Goal: Task Accomplishment & Management: Manage account settings

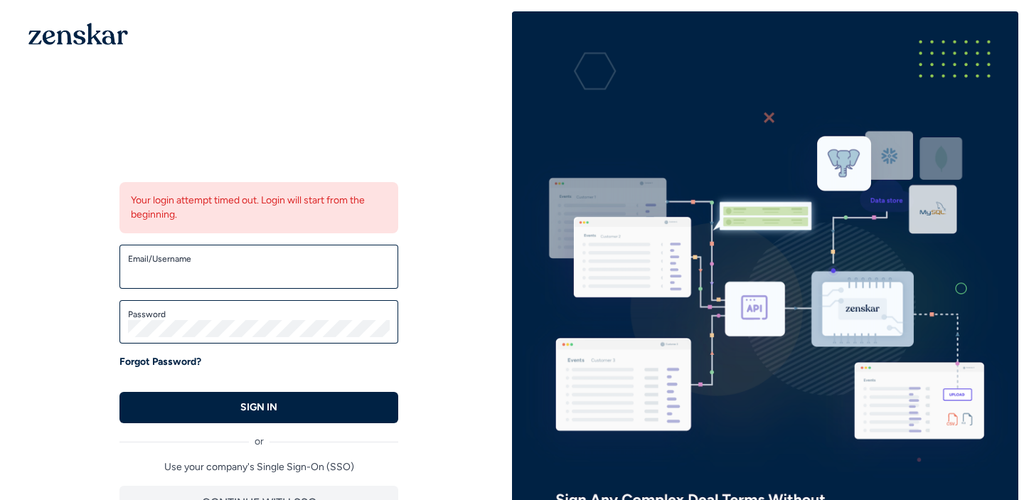
type input "**********"
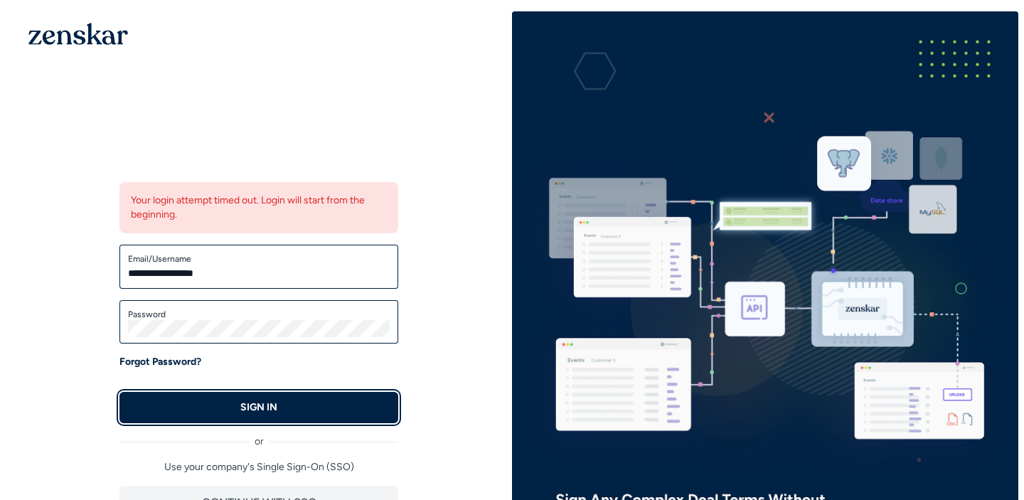
click at [214, 401] on button "SIGN IN" at bounding box center [258, 407] width 279 height 31
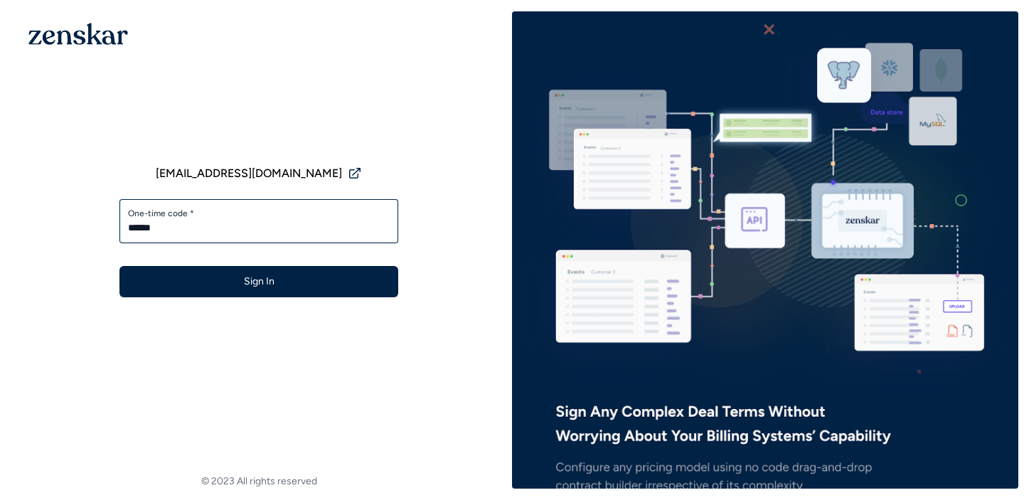
type input "******"
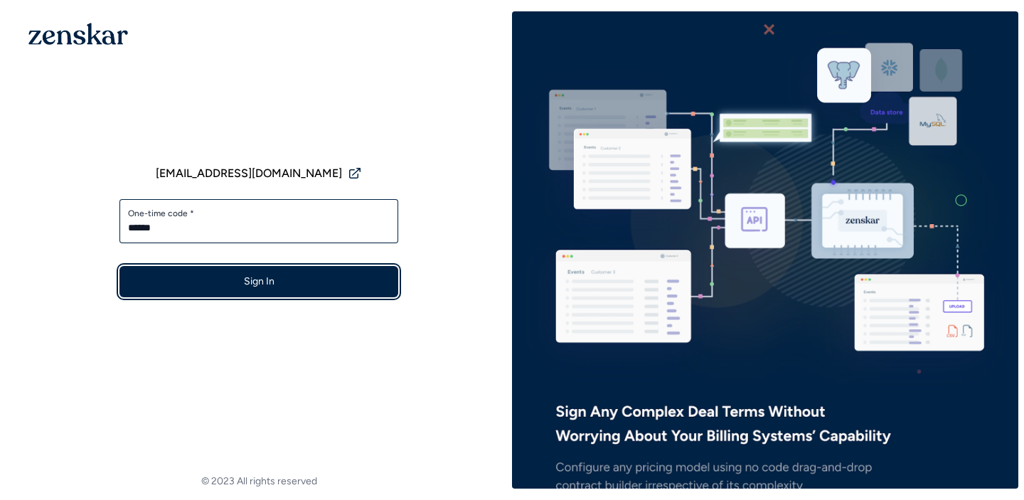
click at [249, 289] on button "Sign In" at bounding box center [258, 281] width 279 height 31
